Goal: Task Accomplishment & Management: Use online tool/utility

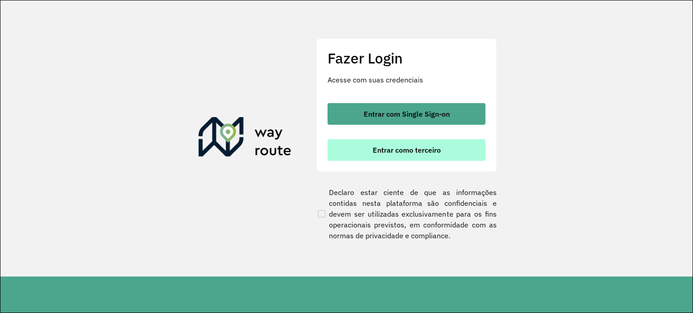
click at [424, 150] on span "Entrar como terceiro" at bounding box center [406, 150] width 68 height 7
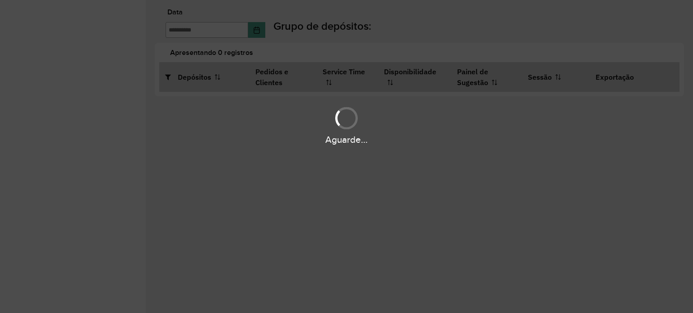
type input "**********"
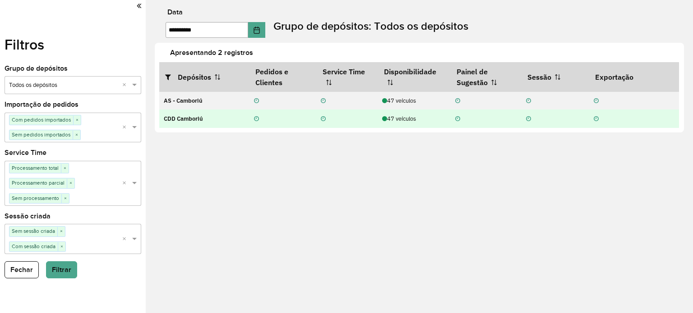
click at [397, 121] on div "47 veículos" at bounding box center [414, 119] width 64 height 9
click at [410, 121] on div "47 veículos" at bounding box center [414, 119] width 64 height 9
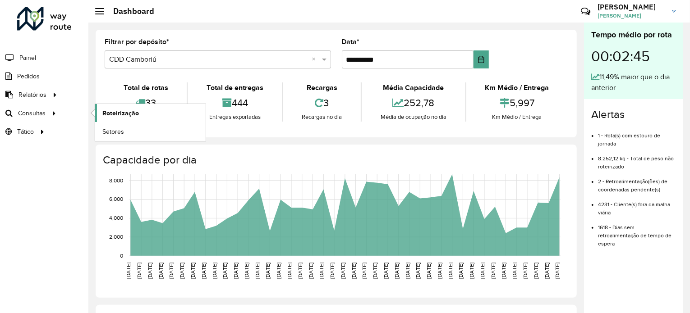
click at [128, 113] on span "Roteirização" at bounding box center [120, 113] width 37 height 9
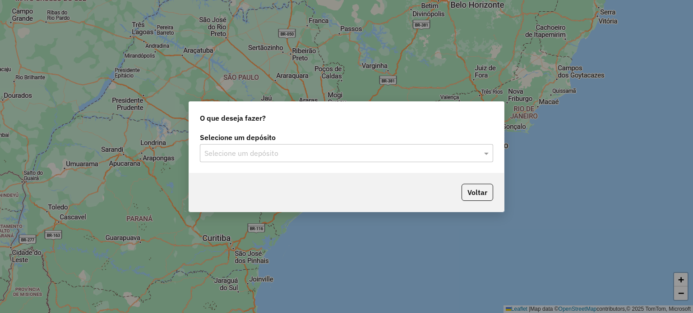
click at [243, 145] on div "Selecione um depósito" at bounding box center [346, 153] width 293 height 18
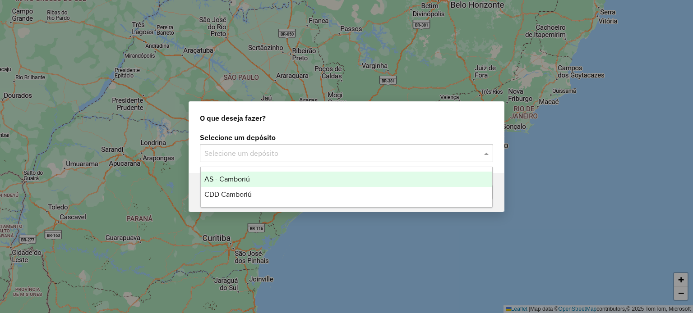
drag, startPoint x: 282, startPoint y: 183, endPoint x: 282, endPoint y: 193, distance: 10.4
click at [282, 193] on div "AS - Camboriú CDD Camboriú" at bounding box center [347, 187] width 292 height 31
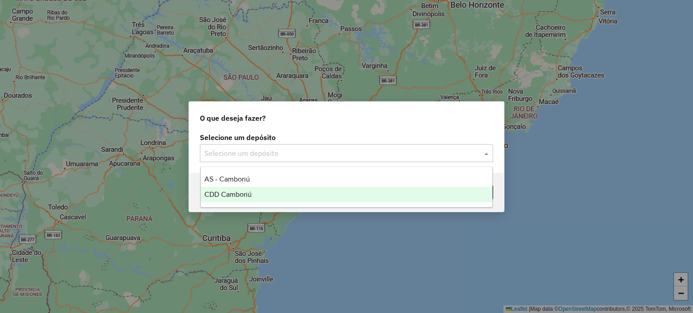
click at [295, 193] on div "CDD Camboriú" at bounding box center [347, 194] width 292 height 15
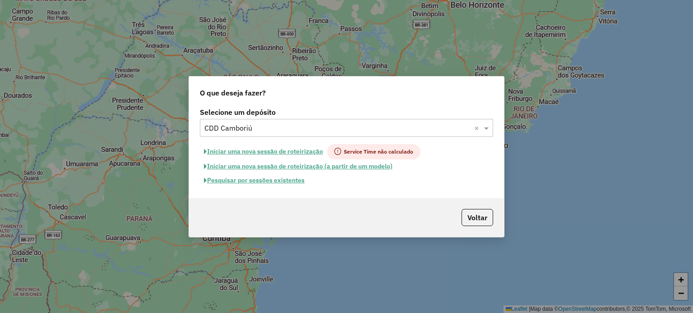
click at [282, 178] on button "Pesquisar por sessões existentes" at bounding box center [254, 181] width 109 height 14
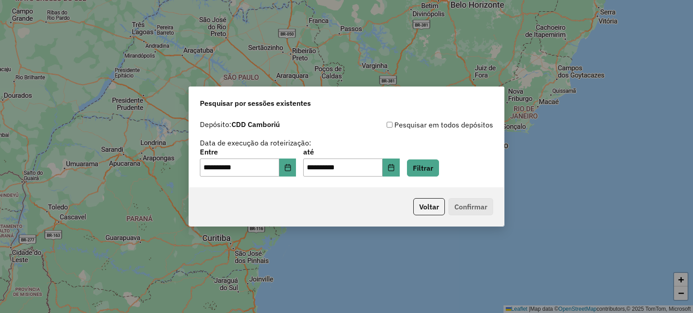
click at [452, 165] on div "**********" at bounding box center [346, 163] width 293 height 28
click at [434, 164] on button "Filtrar" at bounding box center [423, 168] width 32 height 17
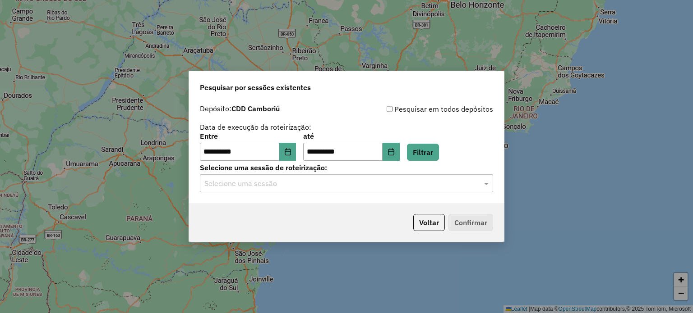
click at [267, 167] on label "Selecione uma sessão de roteirização:" at bounding box center [346, 167] width 293 height 11
click at [270, 182] on input "text" at bounding box center [337, 184] width 266 height 11
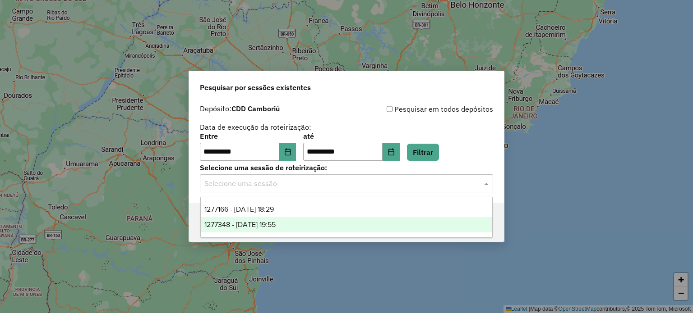
click at [276, 227] on span "1277348 - [DATE] 19:55" at bounding box center [239, 225] width 71 height 8
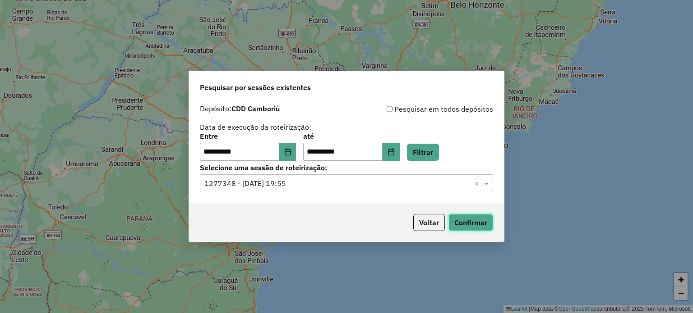
click at [469, 225] on button "Confirmar" at bounding box center [470, 222] width 45 height 17
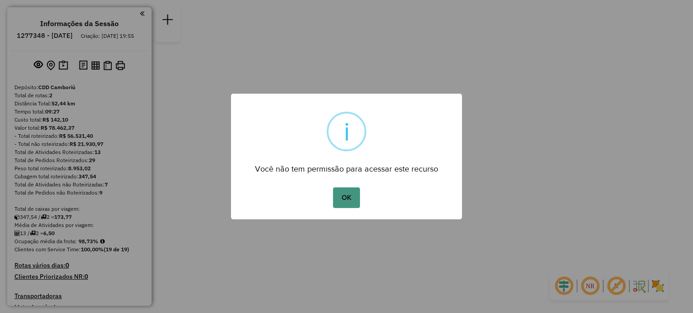
click at [344, 193] on button "OK" at bounding box center [346, 198] width 27 height 21
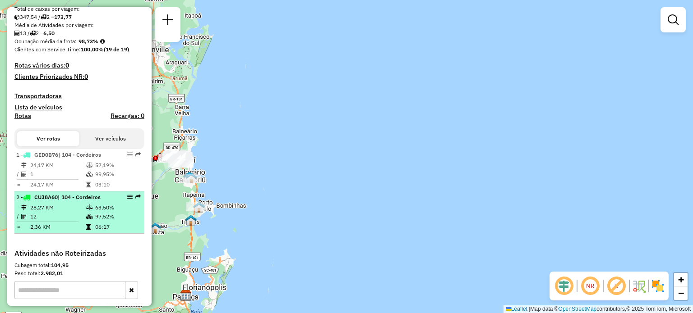
scroll to position [225, 0]
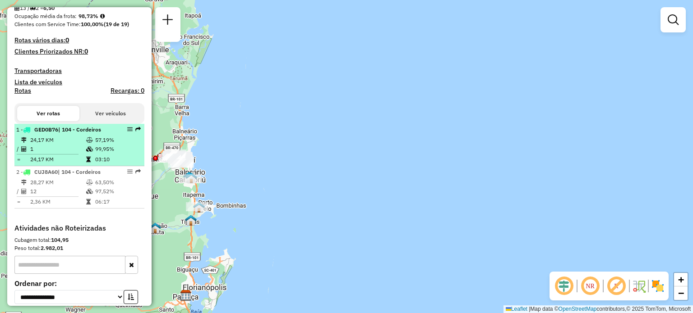
click at [59, 145] on td "24,17 KM" at bounding box center [58, 140] width 56 height 9
select select "**********"
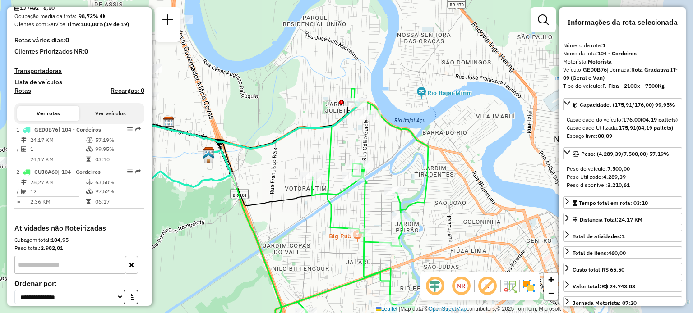
drag, startPoint x: 454, startPoint y: 45, endPoint x: 342, endPoint y: 67, distance: 114.3
click at [342, 56] on div "Janela de atendimento Grade de atendimento Capacidade Transportadoras Veículos …" at bounding box center [346, 156] width 693 height 313
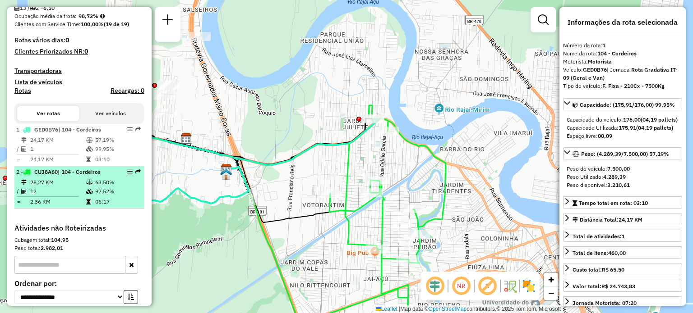
click at [83, 186] on td "28,27 KM" at bounding box center [58, 182] width 56 height 9
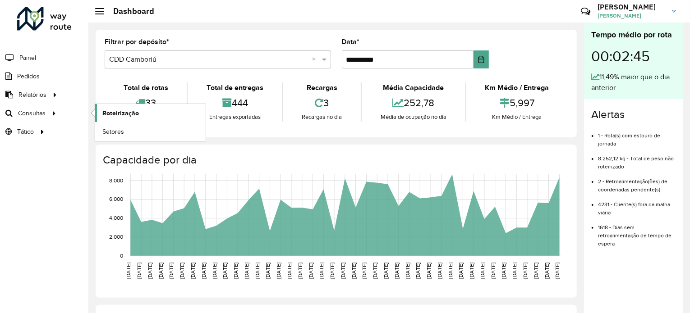
click at [142, 120] on link "Roteirização" at bounding box center [150, 113] width 110 height 18
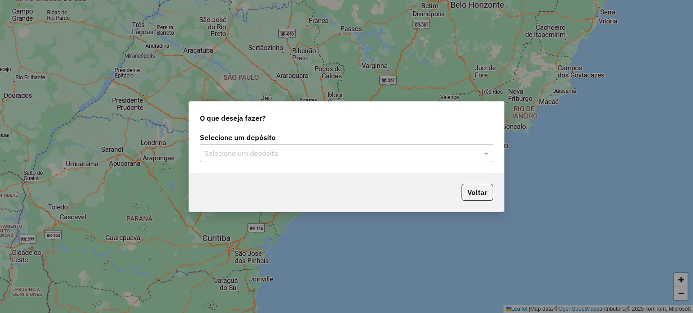
click at [278, 155] on input "text" at bounding box center [337, 153] width 266 height 11
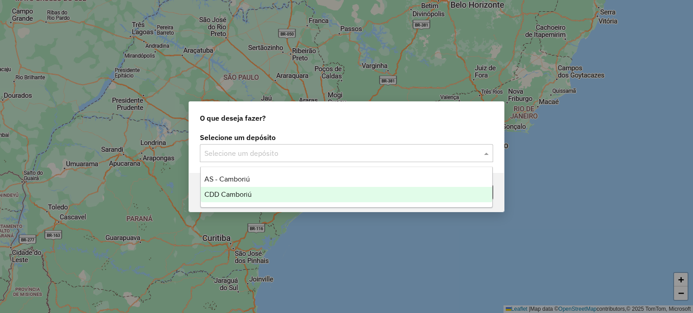
click at [244, 188] on div "CDD Camboriú" at bounding box center [347, 194] width 292 height 15
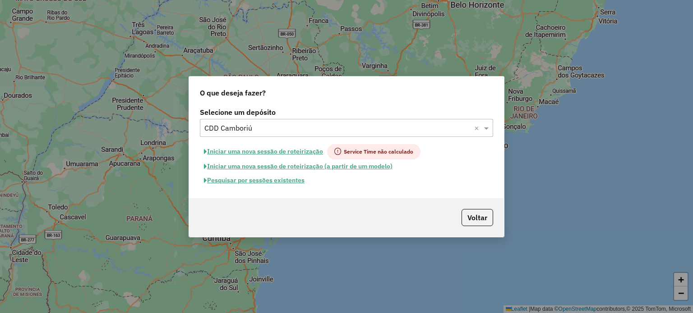
click at [273, 182] on button "Pesquisar por sessões existentes" at bounding box center [254, 181] width 109 height 14
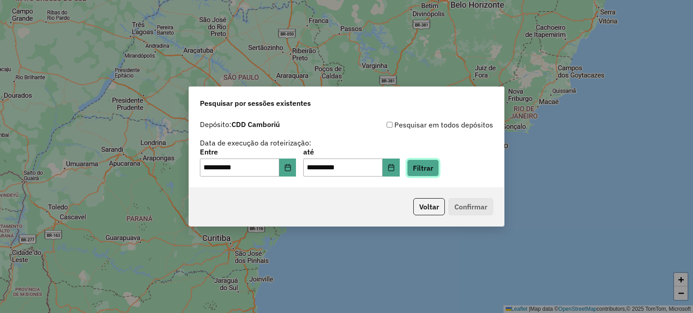
click at [426, 165] on button "Filtrar" at bounding box center [423, 168] width 32 height 17
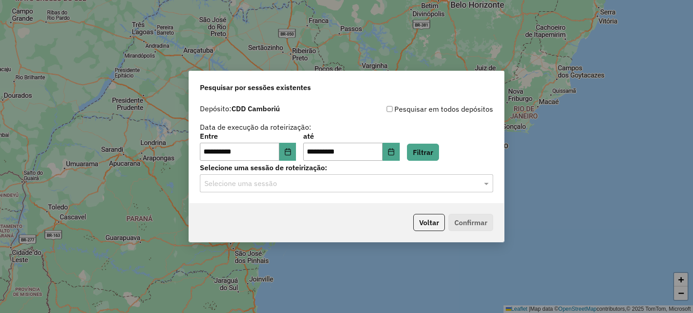
click at [260, 190] on div "Selecione uma sessão" at bounding box center [346, 184] width 293 height 18
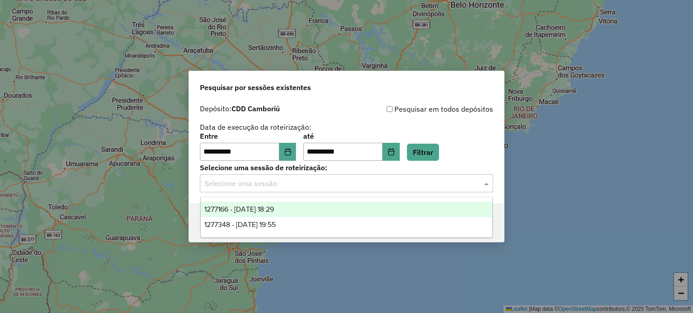
click at [256, 210] on span "1277166 - 17/09/2025 18:29" at bounding box center [238, 210] width 69 height 8
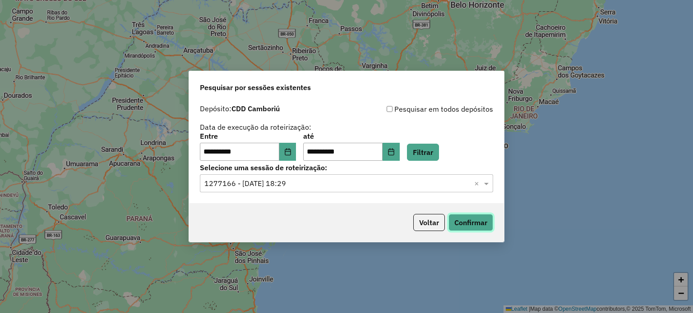
click at [467, 220] on button "Confirmar" at bounding box center [470, 222] width 45 height 17
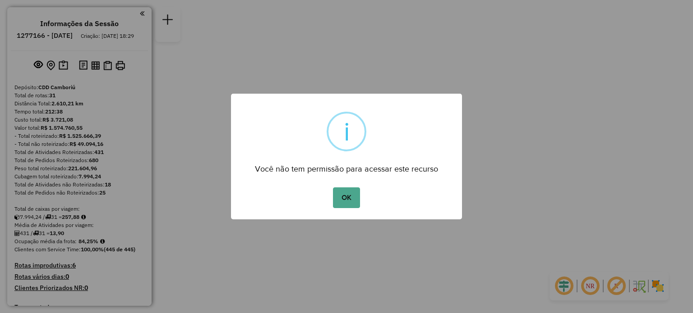
drag, startPoint x: 308, startPoint y: 192, endPoint x: 330, endPoint y: 188, distance: 22.5
click at [310, 192] on div "OK No Cancel" at bounding box center [346, 197] width 231 height 25
click at [335, 188] on button "OK" at bounding box center [346, 198] width 27 height 21
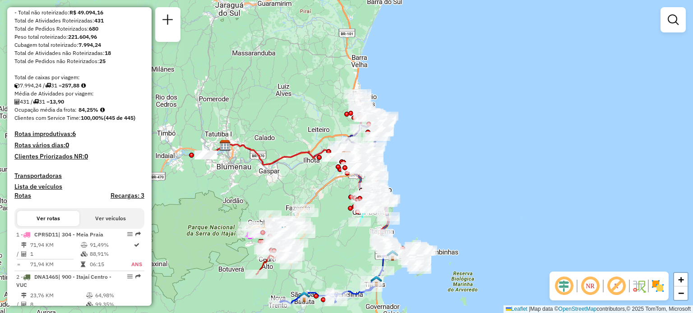
scroll to position [135, 0]
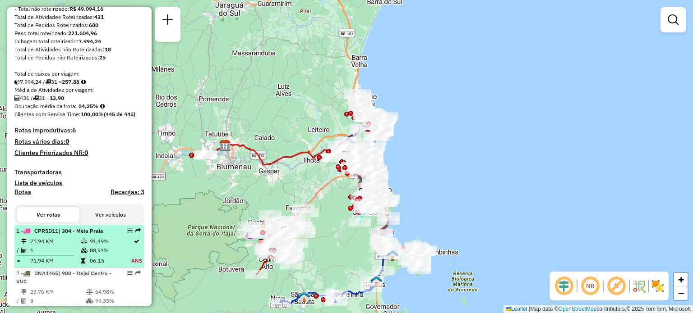
click at [62, 246] on td "71,94 KM" at bounding box center [55, 241] width 51 height 9
select select "**********"
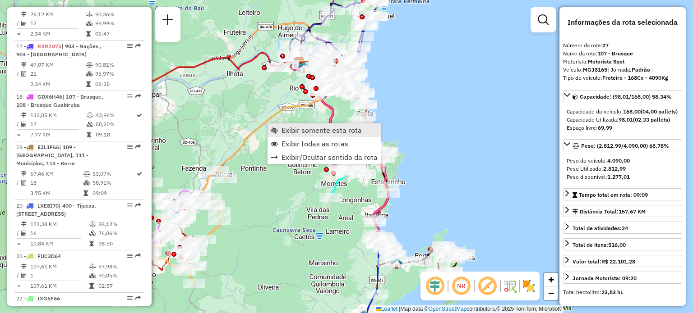
scroll to position [1713, 0]
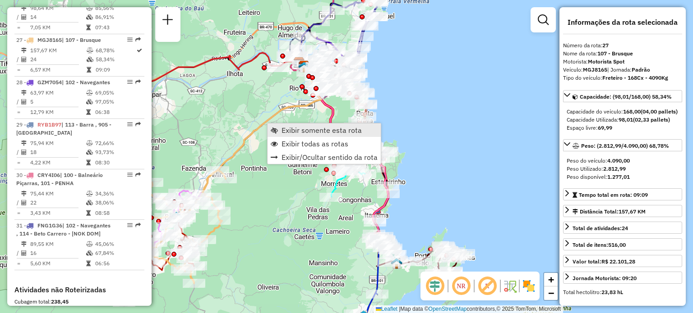
click at [287, 129] on span "Exibir somente esta rota" at bounding box center [321, 130] width 80 height 7
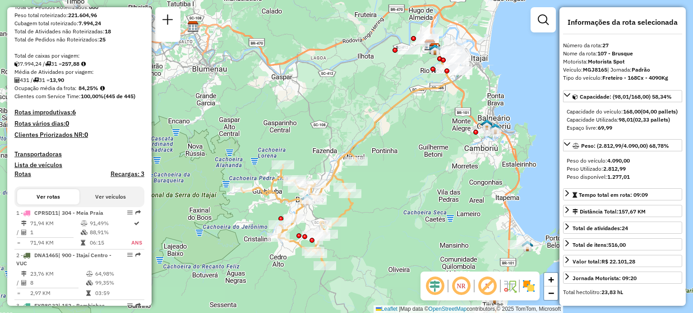
scroll to position [225, 0]
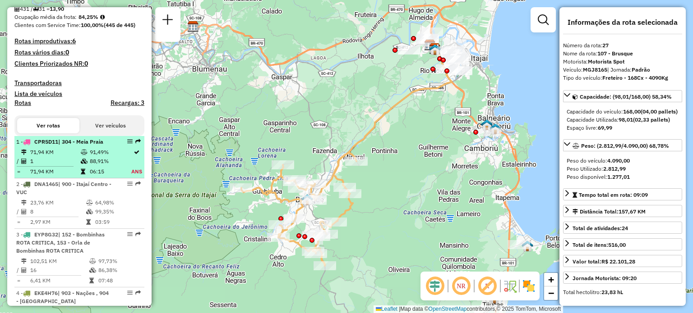
click at [68, 146] on div "1 - CPR5D11 | 304 - Meia Praia" at bounding box center [64, 142] width 96 height 8
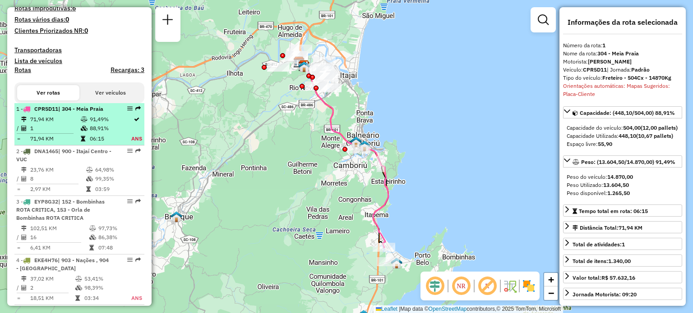
scroll to position [270, 0]
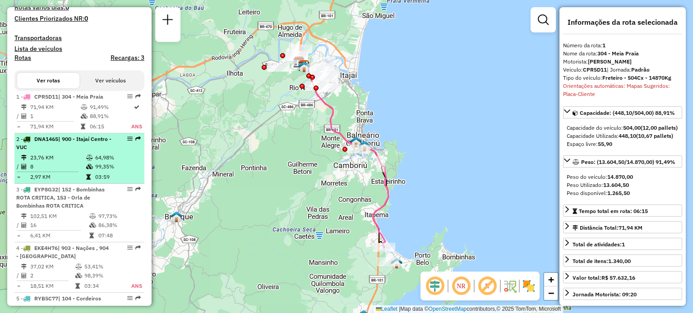
click at [78, 162] on td "23,76 KM" at bounding box center [58, 157] width 56 height 9
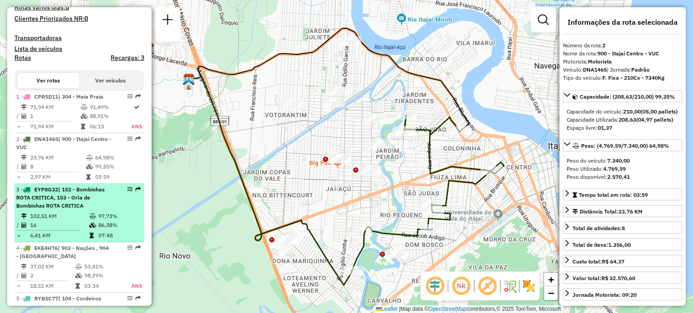
click at [66, 209] on span "| 152 - Bombinhas ROTA CRITICA, 153 - Orla de Bombinhas ROTA CRITICA" at bounding box center [60, 197] width 88 height 23
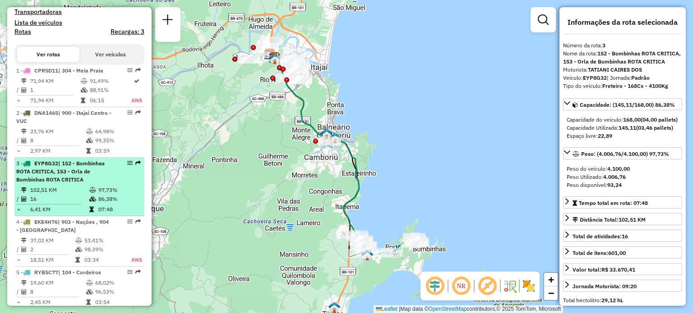
scroll to position [315, 0]
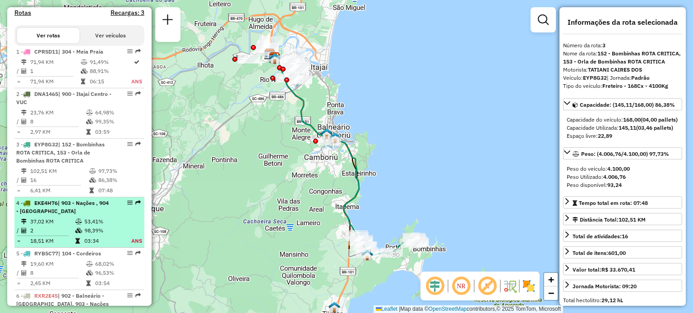
click at [73, 215] on span "| 903 - Nações , 904 - [GEOGRAPHIC_DATA]" at bounding box center [62, 207] width 92 height 15
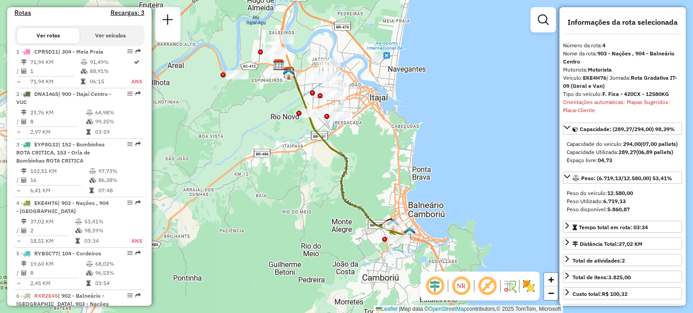
click at [457, 279] on em at bounding box center [461, 287] width 22 height 22
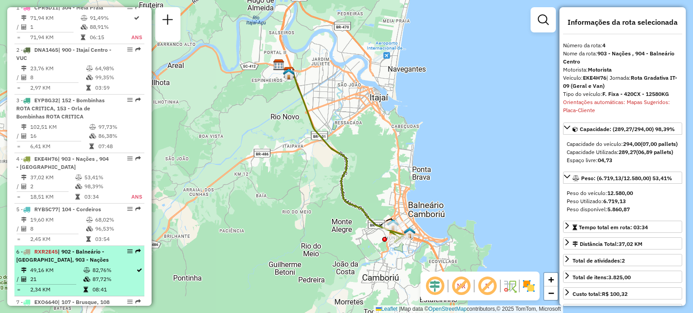
scroll to position [405, 0]
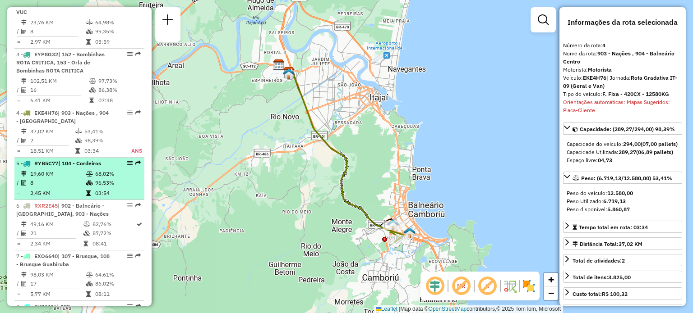
click at [82, 167] on span "| 104 - Cordeiros" at bounding box center [79, 163] width 43 height 7
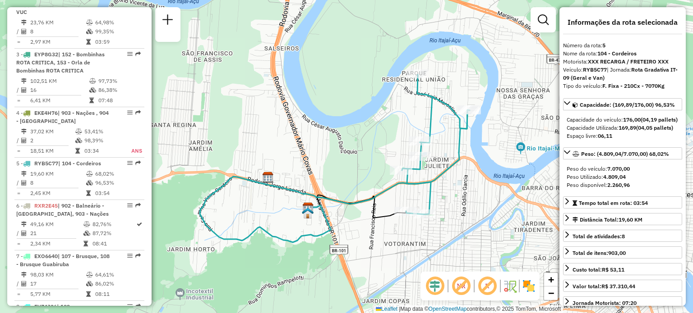
drag, startPoint x: 341, startPoint y: 144, endPoint x: 330, endPoint y: 146, distance: 11.9
click at [330, 146] on div "Janela de atendimento Grade de atendimento Capacidade Transportadoras Veículos …" at bounding box center [346, 156] width 693 height 313
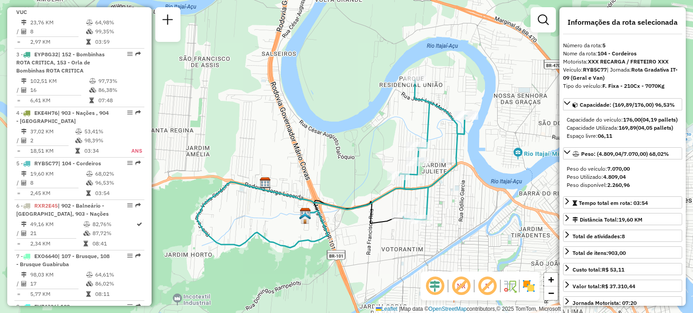
drag, startPoint x: 337, startPoint y: 142, endPoint x: 335, endPoint y: 147, distance: 4.9
click at [335, 147] on div "Janela de atendimento Grade de atendimento Capacidade Transportadoras Veículos …" at bounding box center [346, 156] width 693 height 313
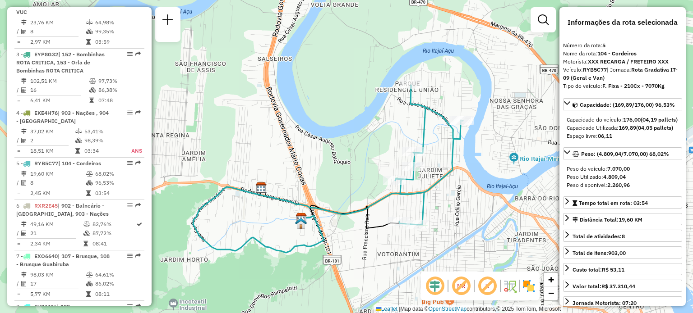
click at [363, 152] on div "Janela de atendimento Grade de atendimento Capacidade Transportadoras Veículos …" at bounding box center [346, 156] width 693 height 313
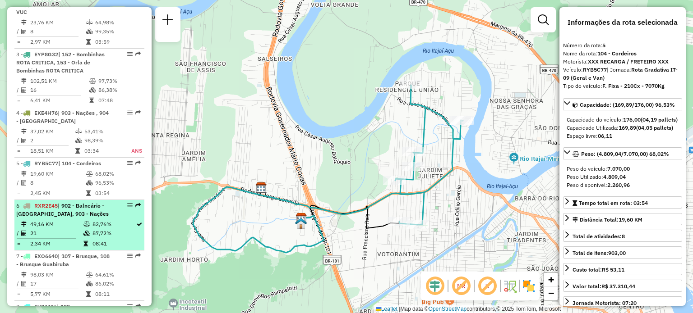
click at [83, 227] on li "6 - RXR2E45 | 902 - Balneário - [GEOGRAPHIC_DATA], 903 - Nações 49,16 KM 82,76%…" at bounding box center [79, 225] width 130 height 51
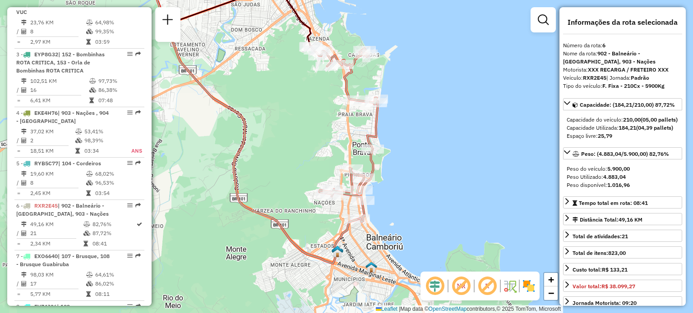
drag, startPoint x: 375, startPoint y: 161, endPoint x: 278, endPoint y: 131, distance: 101.8
click at [278, 131] on div "Janela de atendimento Grade de atendimento Capacidade Transportadoras Veículos …" at bounding box center [346, 156] width 693 height 313
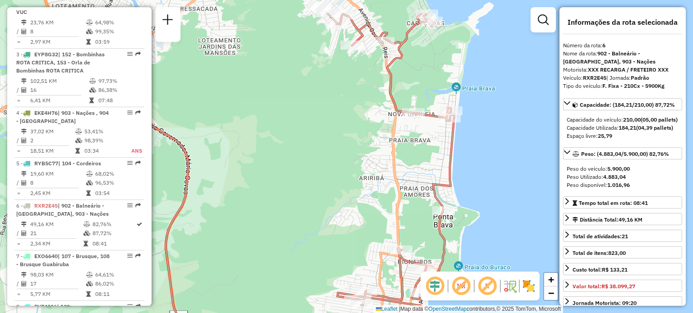
drag, startPoint x: 307, startPoint y: 97, endPoint x: 283, endPoint y: 142, distance: 50.6
click at [283, 142] on div "Janela de atendimento Grade de atendimento Capacidade Transportadoras Veículos …" at bounding box center [346, 156] width 693 height 313
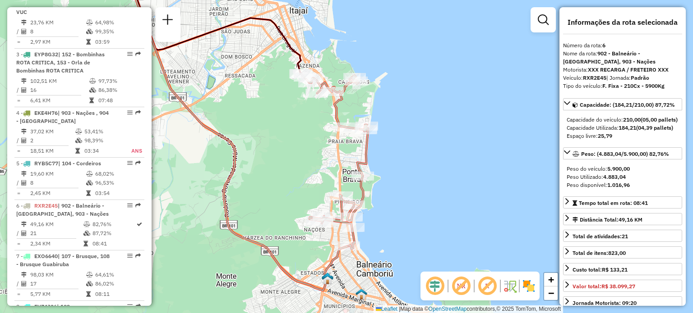
click at [530, 284] on img at bounding box center [528, 286] width 14 height 14
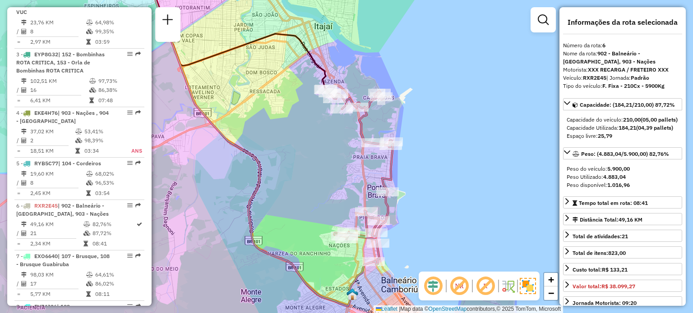
drag, startPoint x: 453, startPoint y: 168, endPoint x: 478, endPoint y: 184, distance: 29.4
click at [478, 184] on div "Janela de atendimento Grade de atendimento Capacidade Transportadoras Veículos …" at bounding box center [346, 156] width 693 height 313
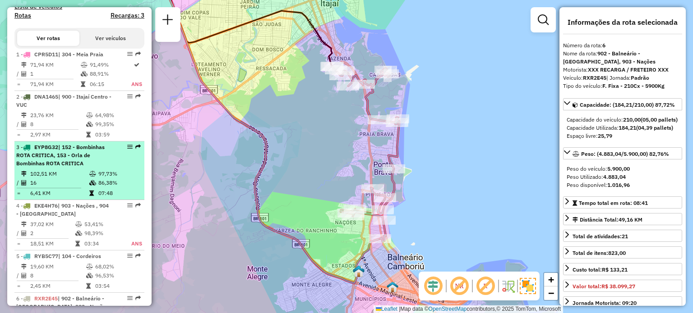
scroll to position [360, 0]
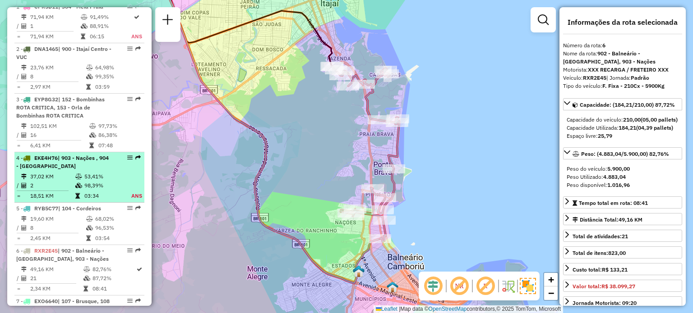
click at [69, 170] on span "| 903 - Nações , 904 - [GEOGRAPHIC_DATA]" at bounding box center [62, 162] width 92 height 15
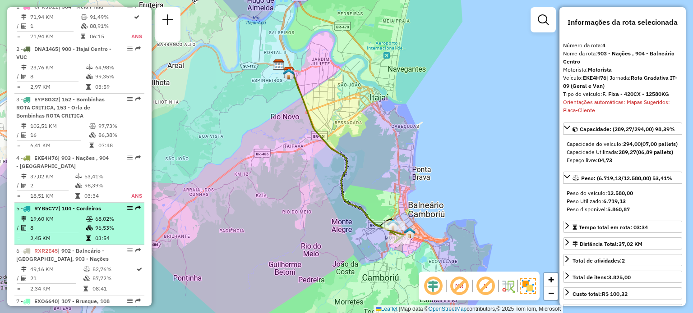
click at [65, 212] on span "| 104 - Cordeiros" at bounding box center [79, 208] width 43 height 7
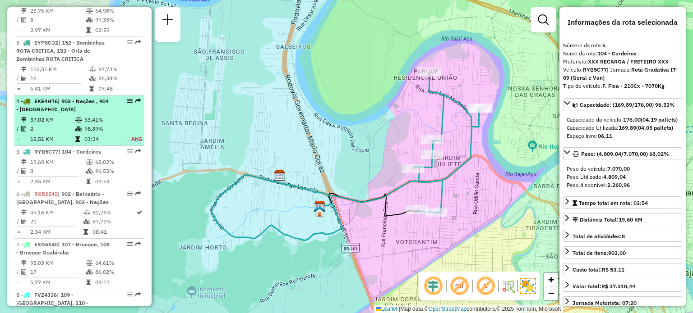
scroll to position [450, 0]
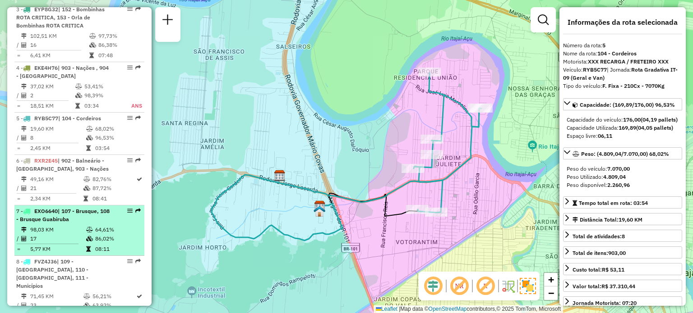
click at [64, 223] on span "| 107 - Brusque, 108 - Brusque Guabiruba" at bounding box center [62, 215] width 93 height 15
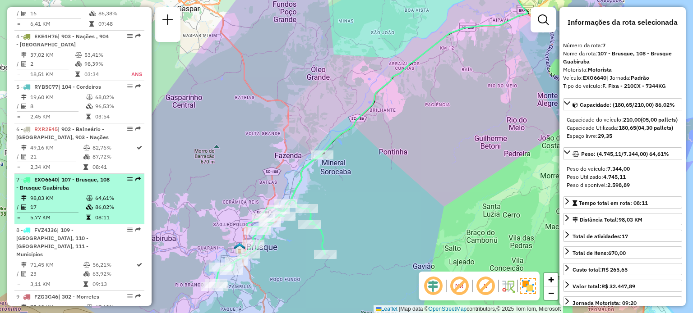
scroll to position [495, 0]
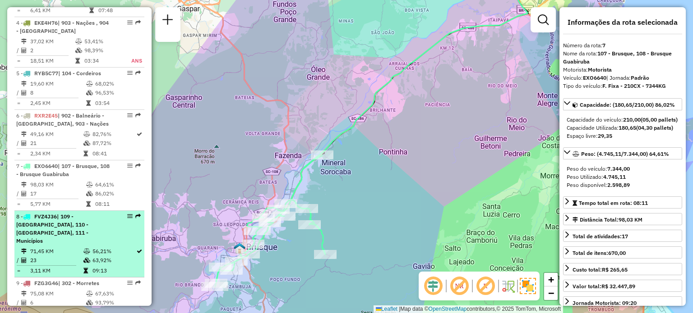
click at [69, 225] on span "| 109 - [GEOGRAPHIC_DATA], 110 - [GEOGRAPHIC_DATA], 111 - Municípios" at bounding box center [52, 228] width 72 height 31
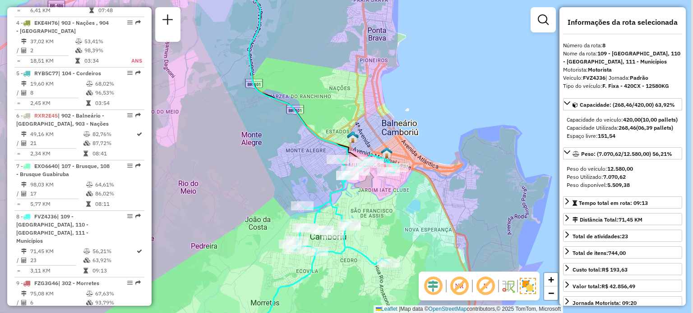
drag, startPoint x: 423, startPoint y: 230, endPoint x: 367, endPoint y: 203, distance: 60.9
click at [399, 211] on div "Janela de atendimento Grade de atendimento Capacidade Transportadoras Veículos …" at bounding box center [346, 156] width 693 height 313
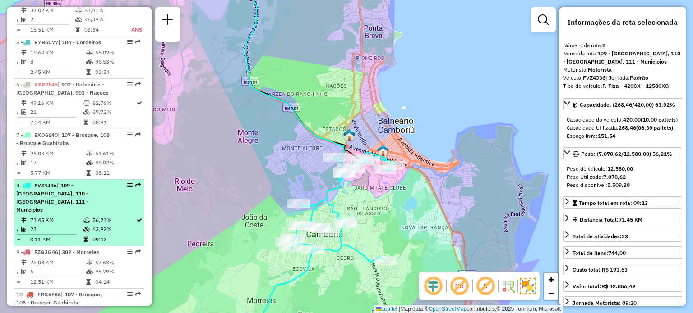
scroll to position [540, 0]
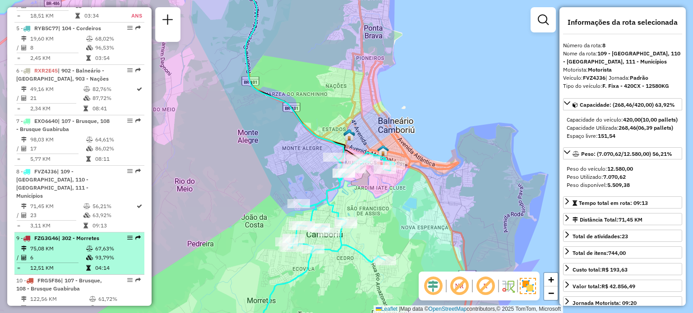
click at [73, 236] on span "| 302 - Morretes" at bounding box center [78, 238] width 41 height 7
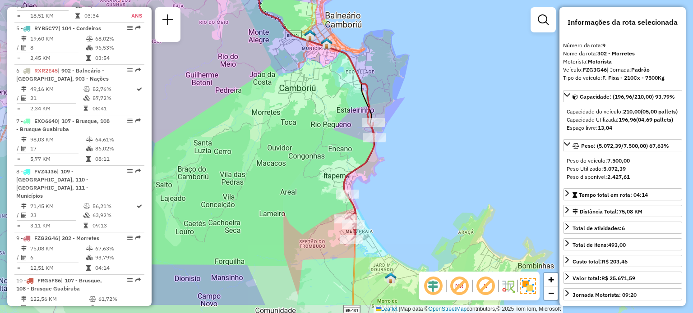
drag, startPoint x: 406, startPoint y: 225, endPoint x: 403, endPoint y: 189, distance: 36.3
click at [403, 189] on div "Janela de atendimento Grade de atendimento Capacidade Transportadoras Veículos …" at bounding box center [346, 156] width 693 height 313
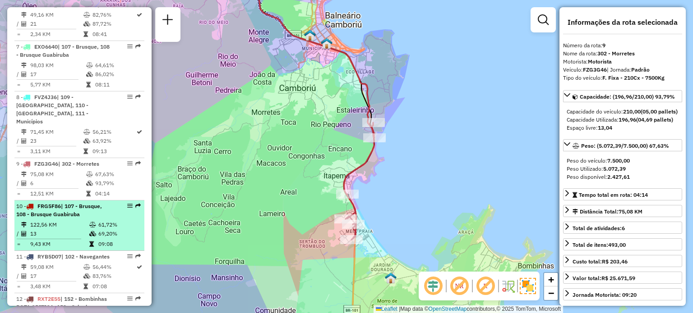
scroll to position [630, 0]
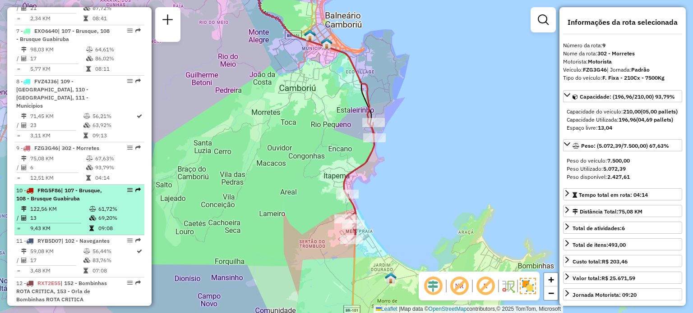
click at [80, 190] on span "| 107 - Brusque, 108 - Brusque Guabiruba" at bounding box center [59, 194] width 86 height 15
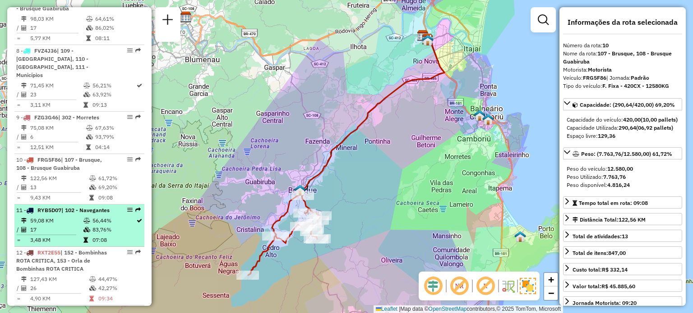
scroll to position [675, 0]
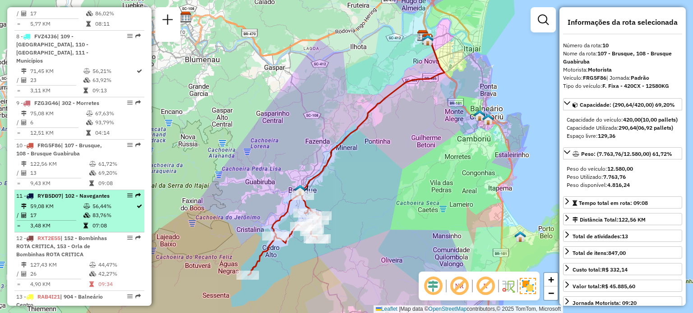
click at [60, 211] on td "59,08 KM" at bounding box center [56, 206] width 53 height 9
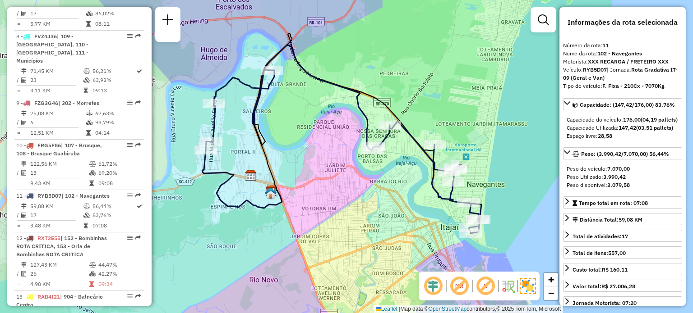
drag, startPoint x: 339, startPoint y: 218, endPoint x: 335, endPoint y: 194, distance: 23.9
click at [335, 194] on div "Janela de atendimento Grade de atendimento Capacidade Transportadoras Veículos …" at bounding box center [346, 156] width 693 height 313
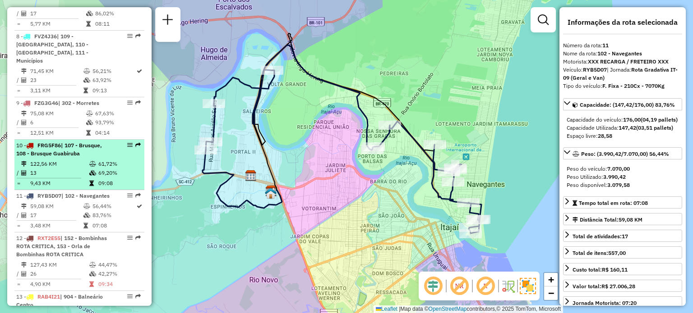
click at [73, 146] on span "| 107 - Brusque, 108 - Brusque Guabiruba" at bounding box center [59, 149] width 86 height 15
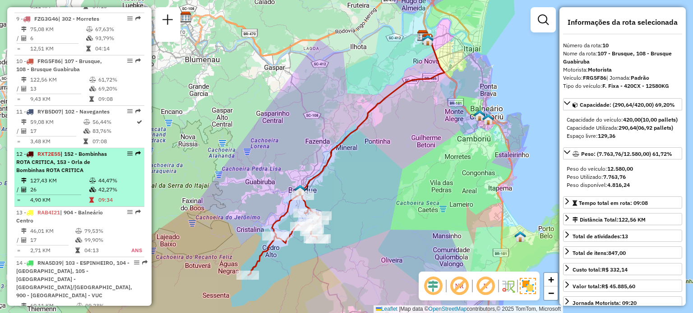
scroll to position [766, 0]
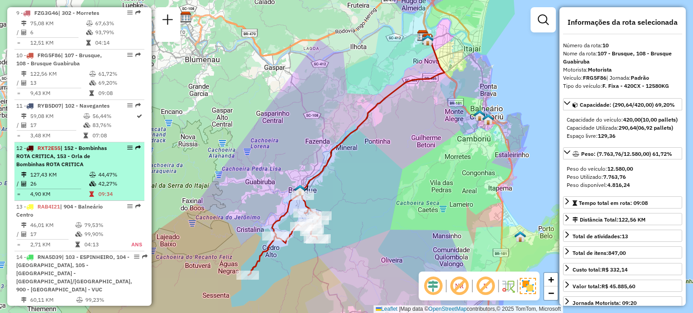
click at [73, 153] on span "| 152 - Bombinhas ROTA CRITICA, 153 - Orla de Bombinhas ROTA CRITICA" at bounding box center [61, 156] width 91 height 23
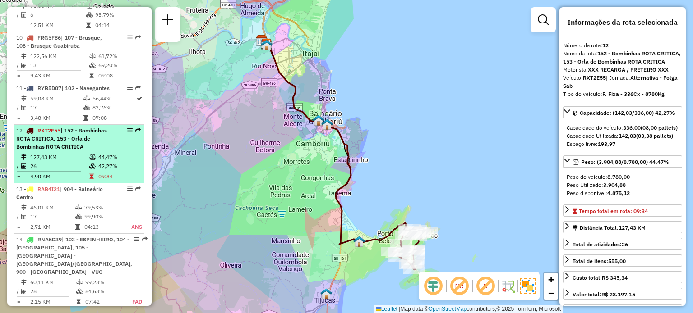
scroll to position [811, 0]
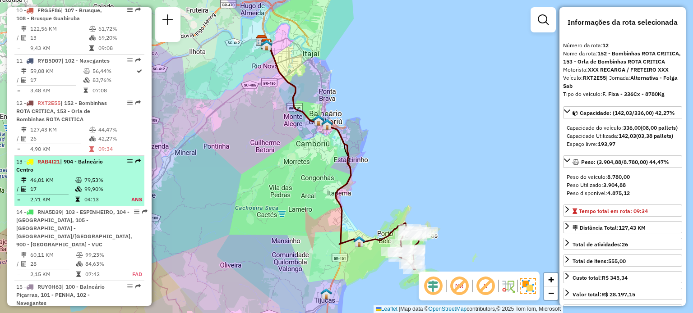
click at [76, 172] on div "13 - RAB4I21 | 904 - [GEOGRAPHIC_DATA]" at bounding box center [64, 166] width 96 height 16
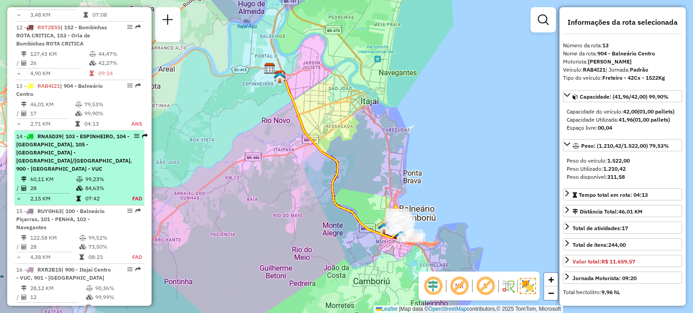
scroll to position [901, 0]
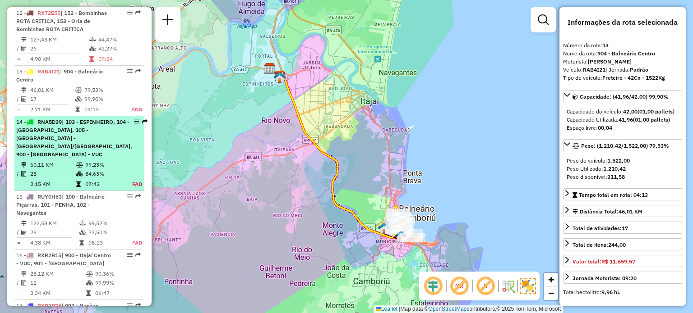
click at [68, 140] on span "| 103 - ESPINHEIRO, 104 - [GEOGRAPHIC_DATA], 105 -[GEOGRAPHIC_DATA] - [GEOGRAPH…" at bounding box center [74, 138] width 116 height 39
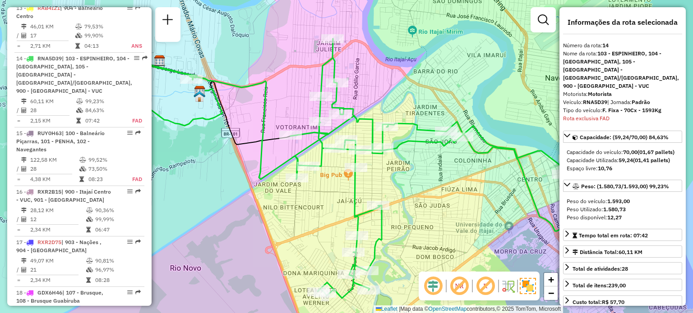
scroll to position [1017, 0]
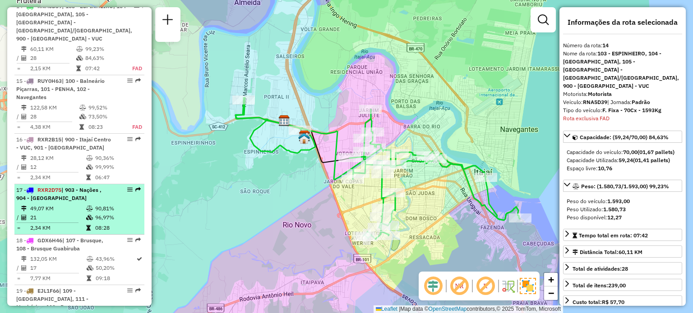
click at [88, 196] on div "17 - RXR2D75 | 903 - Nações , 904 - [GEOGRAPHIC_DATA]" at bounding box center [64, 194] width 96 height 16
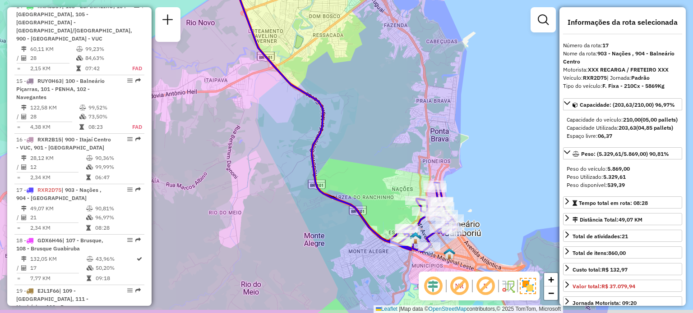
drag, startPoint x: 402, startPoint y: 193, endPoint x: 326, endPoint y: 135, distance: 95.2
click at [326, 135] on div "Janela de atendimento Grade de atendimento Capacidade Transportadoras Veículos …" at bounding box center [346, 156] width 693 height 313
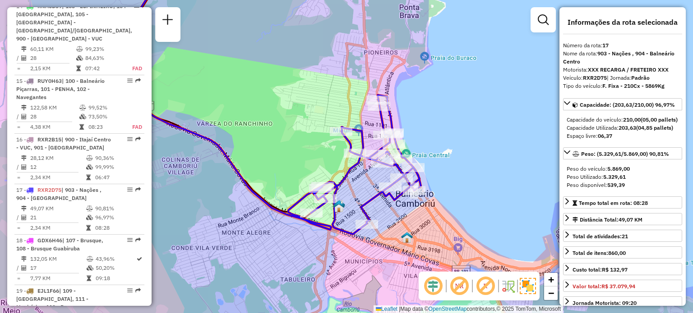
drag, startPoint x: 314, startPoint y: 147, endPoint x: 298, endPoint y: 128, distance: 24.9
click at [298, 128] on div "Janela de atendimento Grade de atendimento Capacidade Transportadoras Veículos …" at bounding box center [346, 156] width 693 height 313
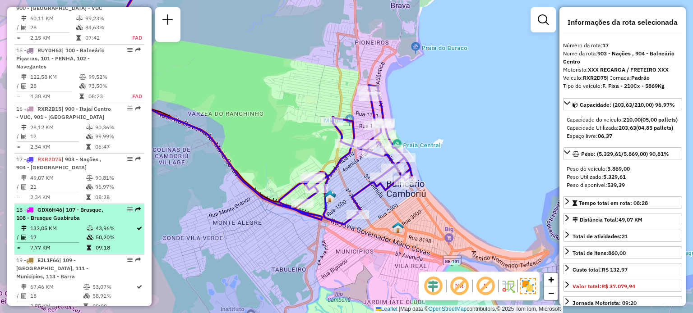
scroll to position [1062, 0]
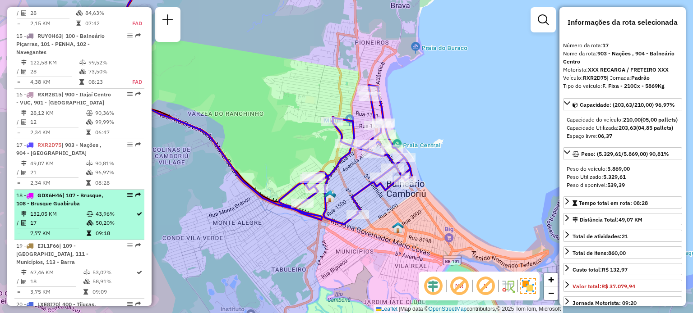
click at [62, 196] on span "GDX6H46" at bounding box center [49, 195] width 25 height 7
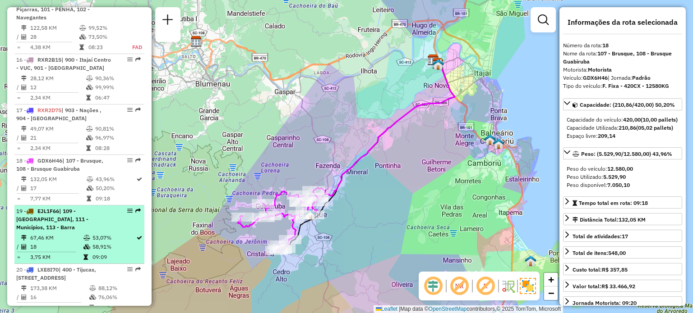
scroll to position [1107, 0]
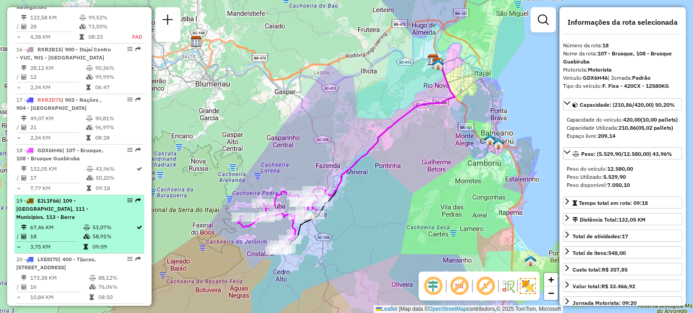
click at [64, 212] on li "19 - EJL1F66 | 109 - [GEOGRAPHIC_DATA], 111 - Municípios, 113 - Barra 67,46 KM …" at bounding box center [79, 224] width 130 height 59
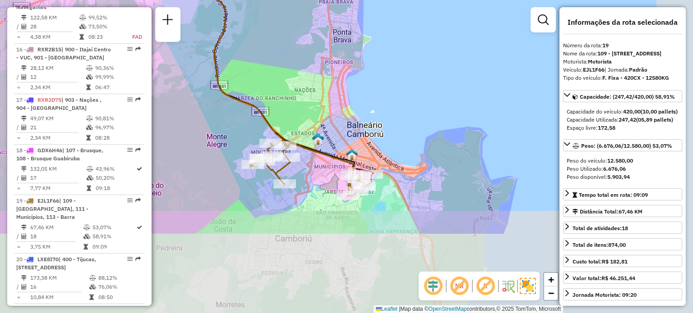
drag, startPoint x: 326, startPoint y: 110, endPoint x: 319, endPoint y: 99, distance: 12.5
click at [319, 99] on div "Janela de atendimento Grade de atendimento Capacidade Transportadoras Veículos …" at bounding box center [346, 156] width 693 height 313
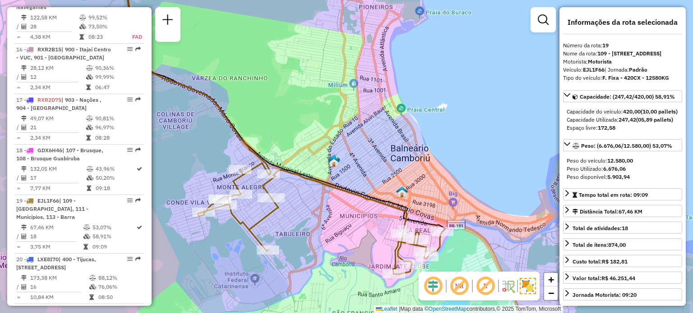
drag, startPoint x: 334, startPoint y: 130, endPoint x: 340, endPoint y: 129, distance: 5.9
click at [340, 129] on div "Janela de atendimento Grade de atendimento Capacidade Transportadoras Veículos …" at bounding box center [346, 156] width 693 height 313
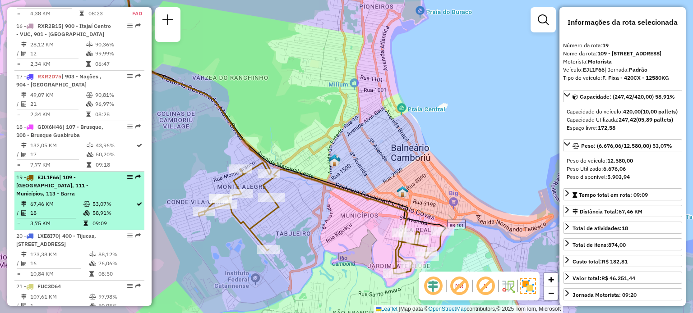
scroll to position [1152, 0]
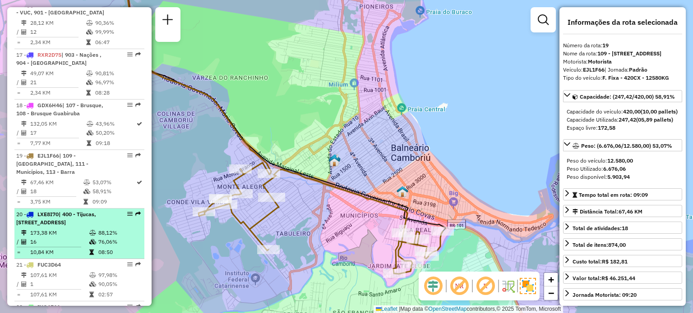
click at [114, 211] on div at bounding box center [127, 213] width 27 height 5
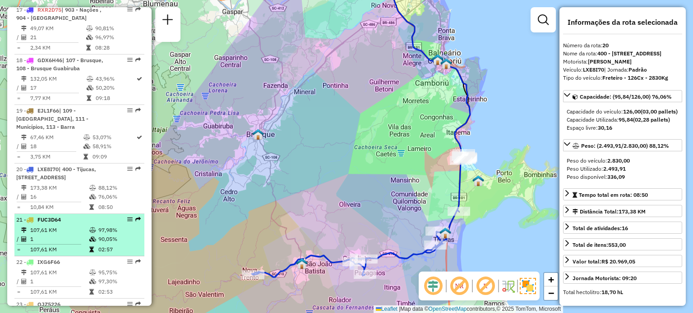
click at [57, 226] on td "107,61 KM" at bounding box center [59, 230] width 59 height 9
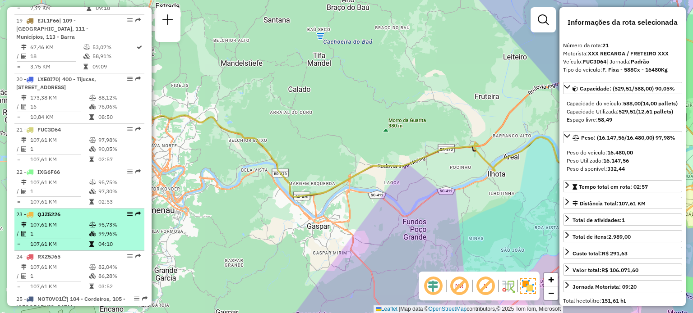
scroll to position [1332, 0]
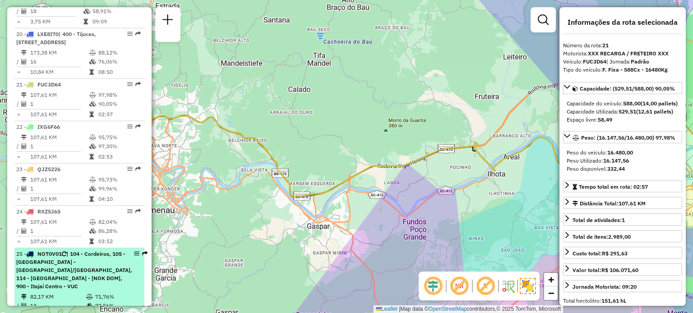
click at [65, 255] on span "| 104 - Cordeiros, 105 -[GEOGRAPHIC_DATA] - [GEOGRAPHIC_DATA]/[GEOGRAPHIC_DATA]…" at bounding box center [74, 270] width 116 height 39
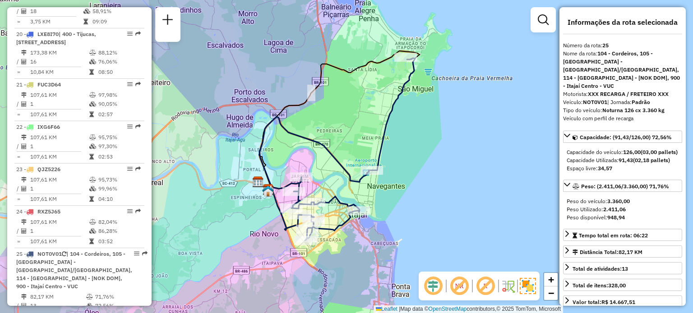
drag, startPoint x: 338, startPoint y: 120, endPoint x: 364, endPoint y: 92, distance: 38.9
click at [364, 92] on div "Janela de atendimento Grade de atendimento Capacidade Transportadoras Veículos …" at bounding box center [346, 156] width 693 height 313
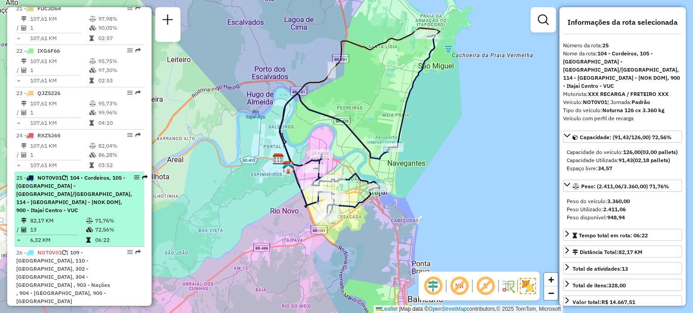
scroll to position [1423, 0]
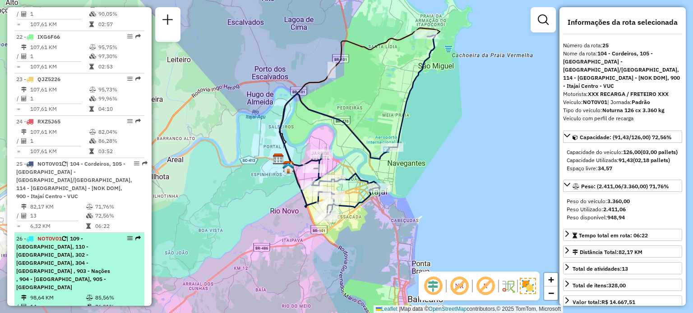
click at [78, 235] on div "26 - NOT0V01 | [GEOGRAPHIC_DATA], 110 - [GEOGRAPHIC_DATA], 302 - [GEOGRAPHIC_DA…" at bounding box center [64, 263] width 96 height 57
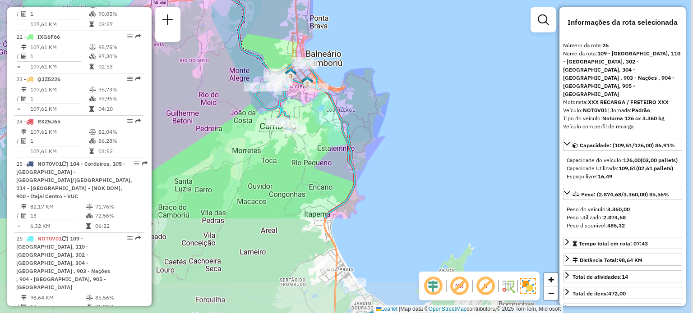
drag, startPoint x: 367, startPoint y: 135, endPoint x: 299, endPoint y: 9, distance: 143.3
click at [299, 9] on div "Janela de atendimento Grade de atendimento Capacidade Transportadoras Veículos …" at bounding box center [346, 156] width 693 height 313
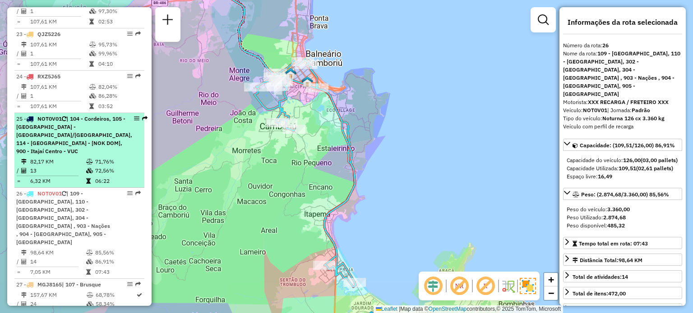
scroll to position [1513, 0]
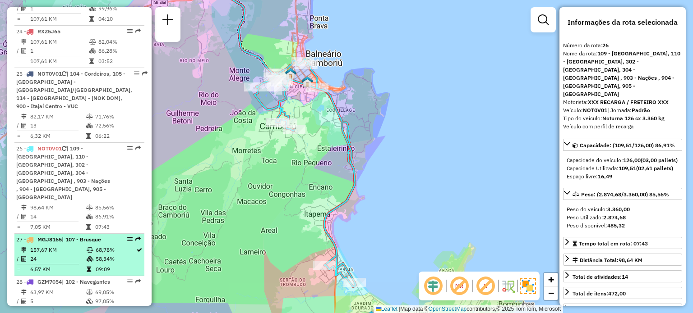
click at [79, 236] on span "| 107 - Brusque" at bounding box center [81, 239] width 39 height 7
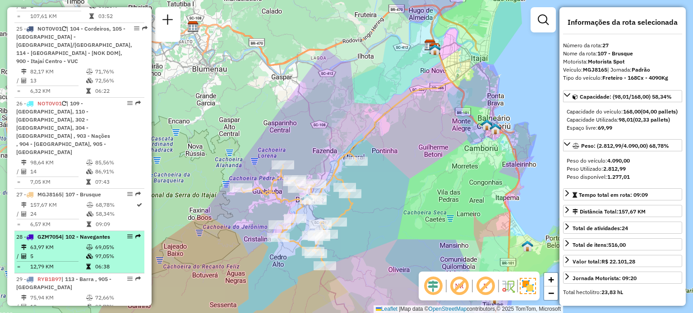
click at [79, 252] on td "5" at bounding box center [58, 256] width 56 height 9
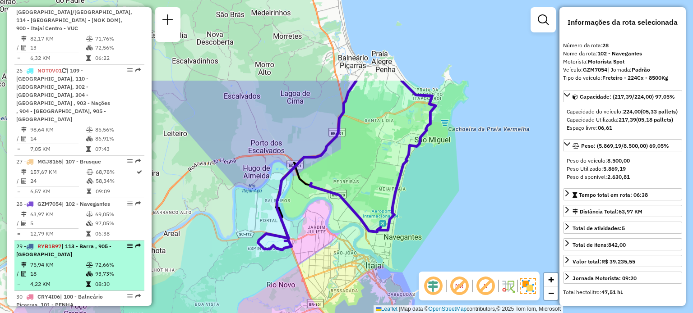
scroll to position [1603, 0]
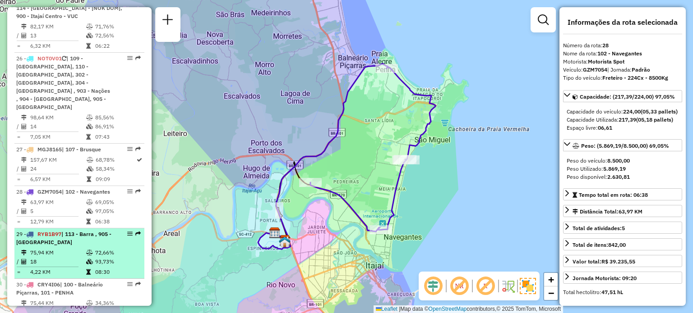
click at [86, 250] on icon at bounding box center [89, 252] width 7 height 5
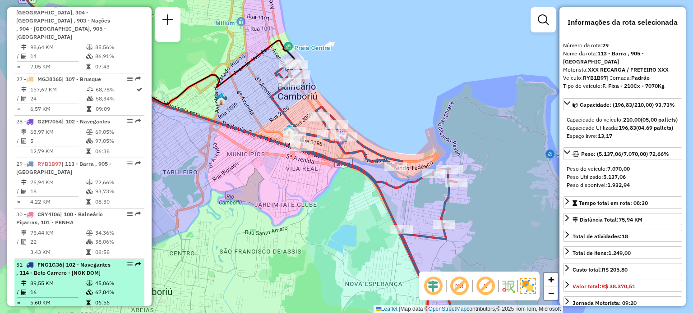
scroll to position [1693, 0]
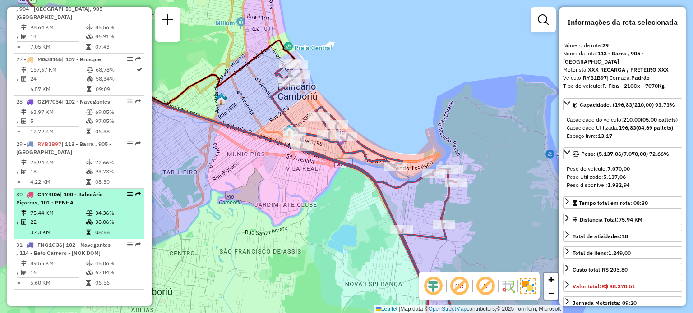
click at [63, 209] on td "75,44 KM" at bounding box center [58, 213] width 56 height 9
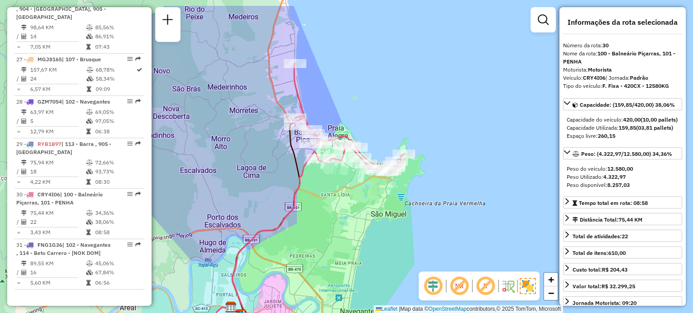
drag, startPoint x: 361, startPoint y: 84, endPoint x: 352, endPoint y: 90, distance: 10.5
click at [352, 90] on div "Janela de atendimento Grade de atendimento Capacidade Transportadoras Veículos …" at bounding box center [346, 156] width 693 height 313
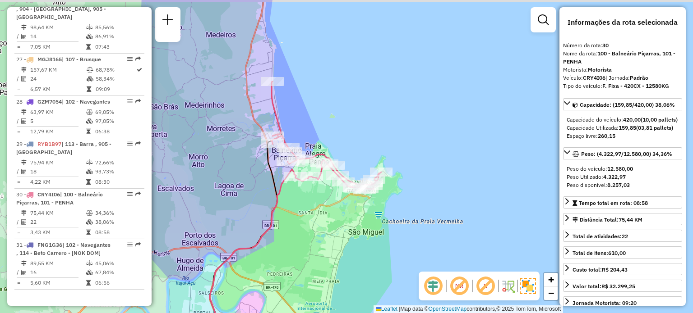
drag, startPoint x: 375, startPoint y: 64, endPoint x: 352, endPoint y: 82, distance: 29.0
click at [352, 82] on div "Janela de atendimento Grade de atendimento Capacidade Transportadoras Veículos …" at bounding box center [346, 156] width 693 height 313
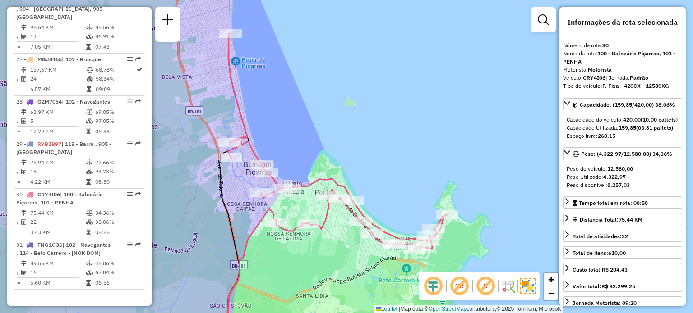
drag, startPoint x: 337, startPoint y: 130, endPoint x: 339, endPoint y: 136, distance: 5.7
click at [339, 136] on div "Janela de atendimento Grade de atendimento Capacidade Transportadoras Veículos …" at bounding box center [346, 156] width 693 height 313
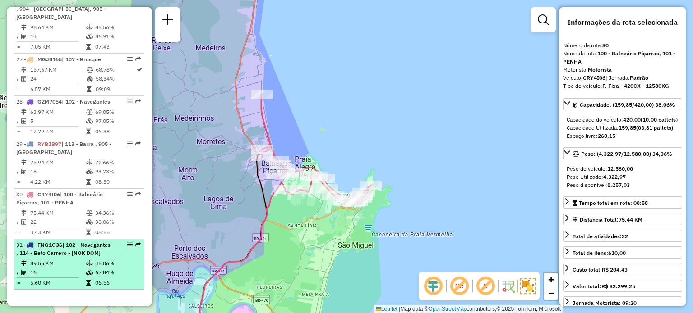
click at [53, 242] on span "FNG1G36" at bounding box center [49, 245] width 25 height 7
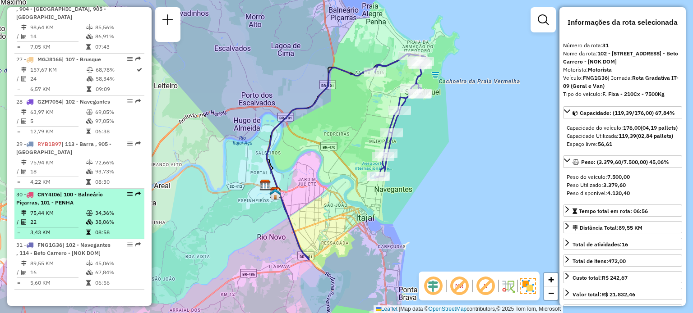
click at [57, 189] on li "30 - CRY4I06 | 100 - Balneário Piçarras, 101 - PENHA 75,44 KM 34,36% / 22 38,06…" at bounding box center [79, 214] width 130 height 51
